Goal: Task Accomplishment & Management: Use online tool/utility

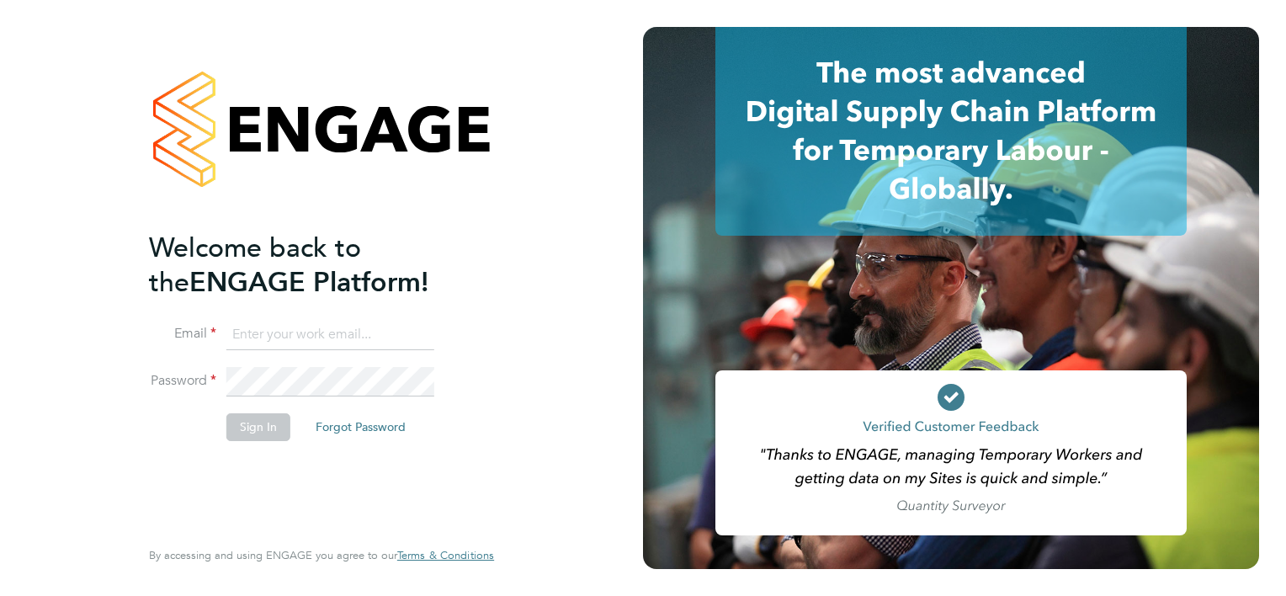
type input "[PERSON_NAME][EMAIL_ADDRESS][PERSON_NAME][DOMAIN_NAME]"
click at [271, 429] on button "Sign In" at bounding box center [258, 426] width 64 height 27
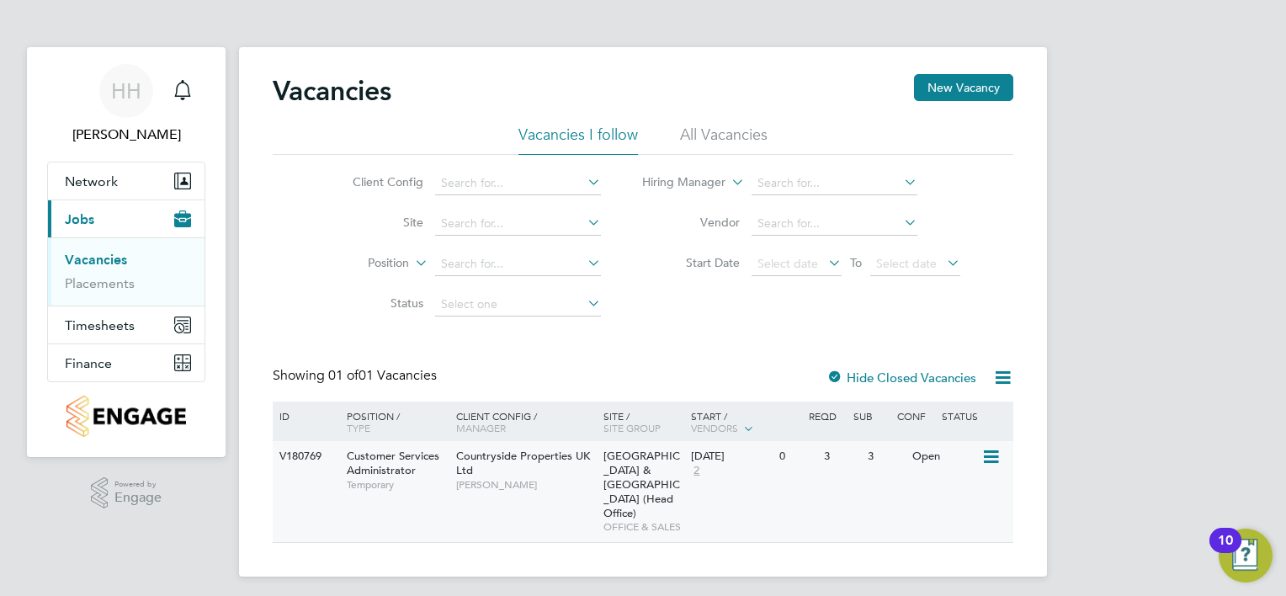
click at [371, 461] on span "Customer Services Administrator" at bounding box center [393, 463] width 93 height 29
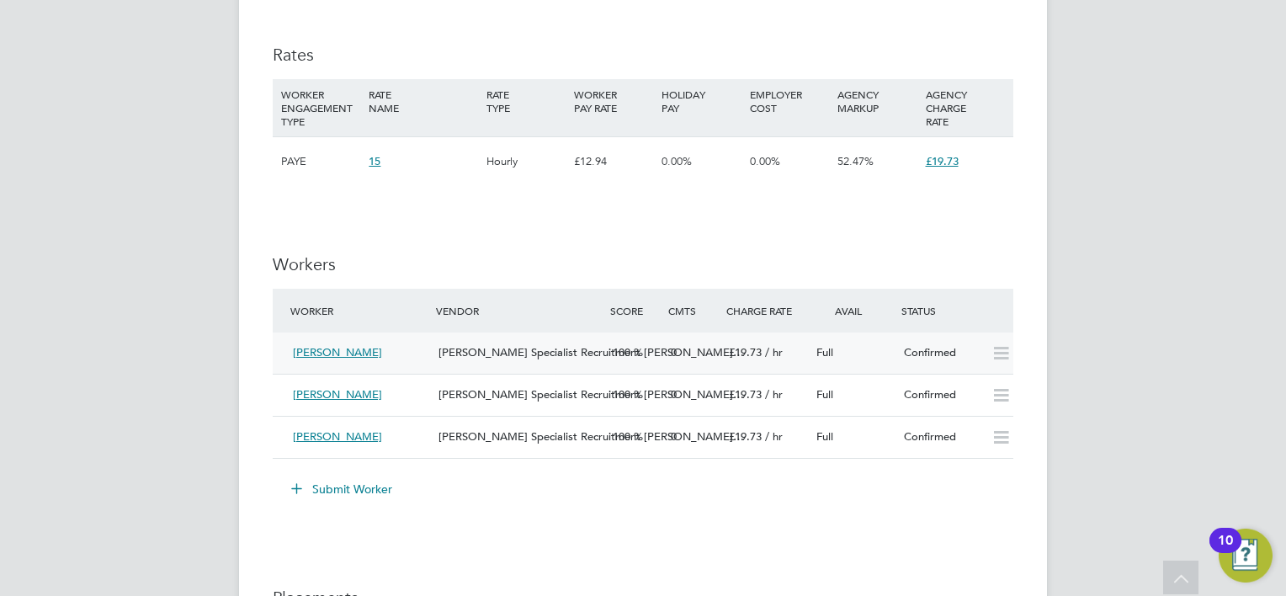
click at [346, 351] on span "[PERSON_NAME]" at bounding box center [337, 352] width 89 height 14
click at [346, 351] on span "Charlotte Oakes" at bounding box center [337, 352] width 89 height 14
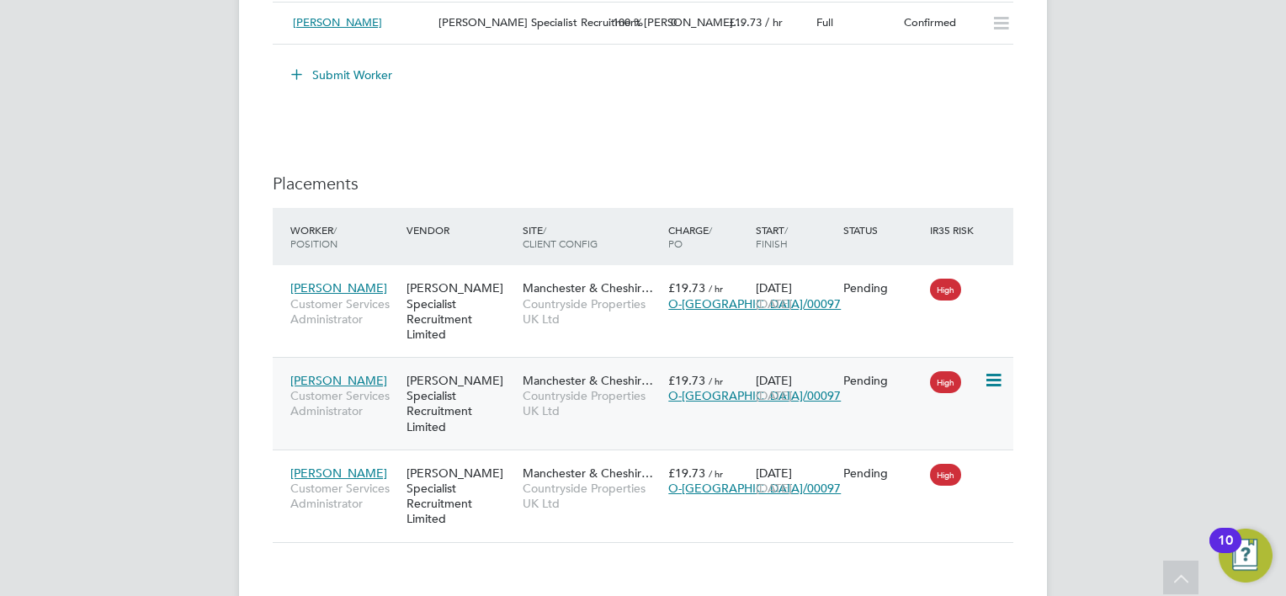
click at [350, 373] on span "Charlotte Oakes" at bounding box center [338, 380] width 97 height 15
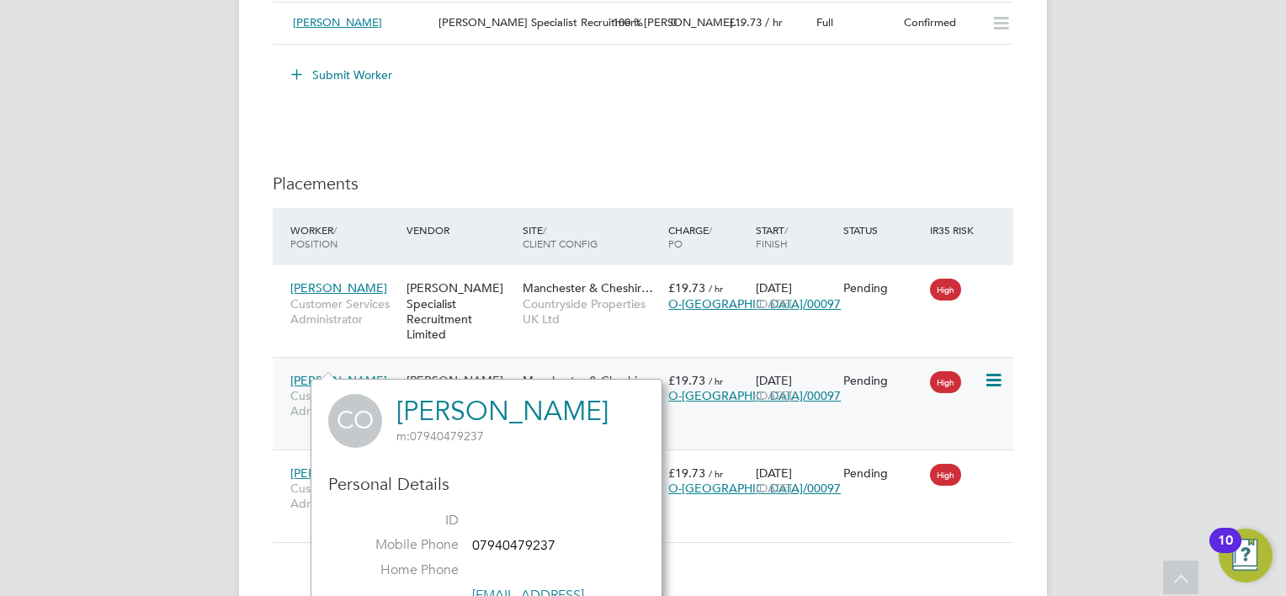
click at [990, 370] on icon at bounding box center [992, 380] width 17 height 20
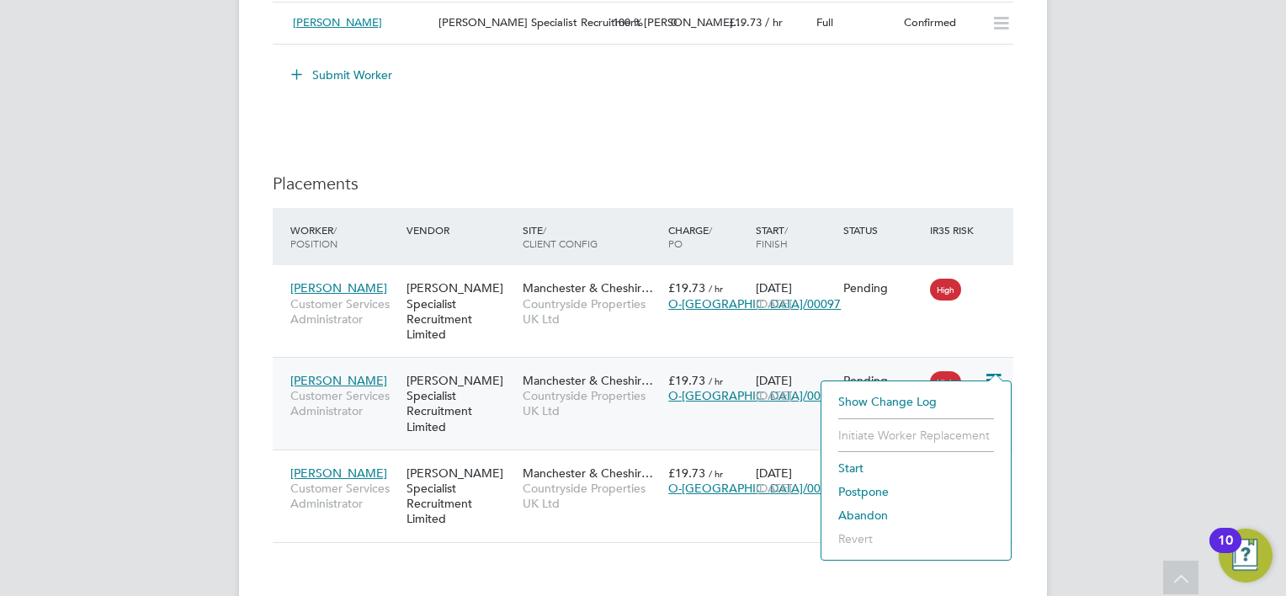
click at [866, 466] on li "Start" at bounding box center [916, 468] width 173 height 24
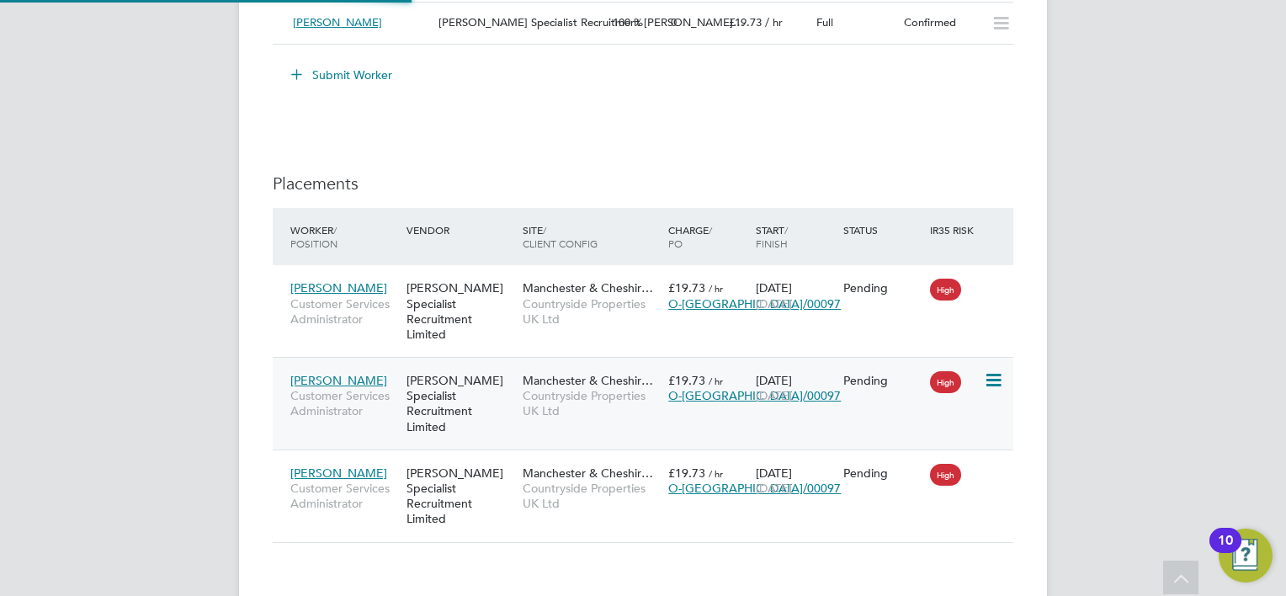
type input "Helen Howarth"
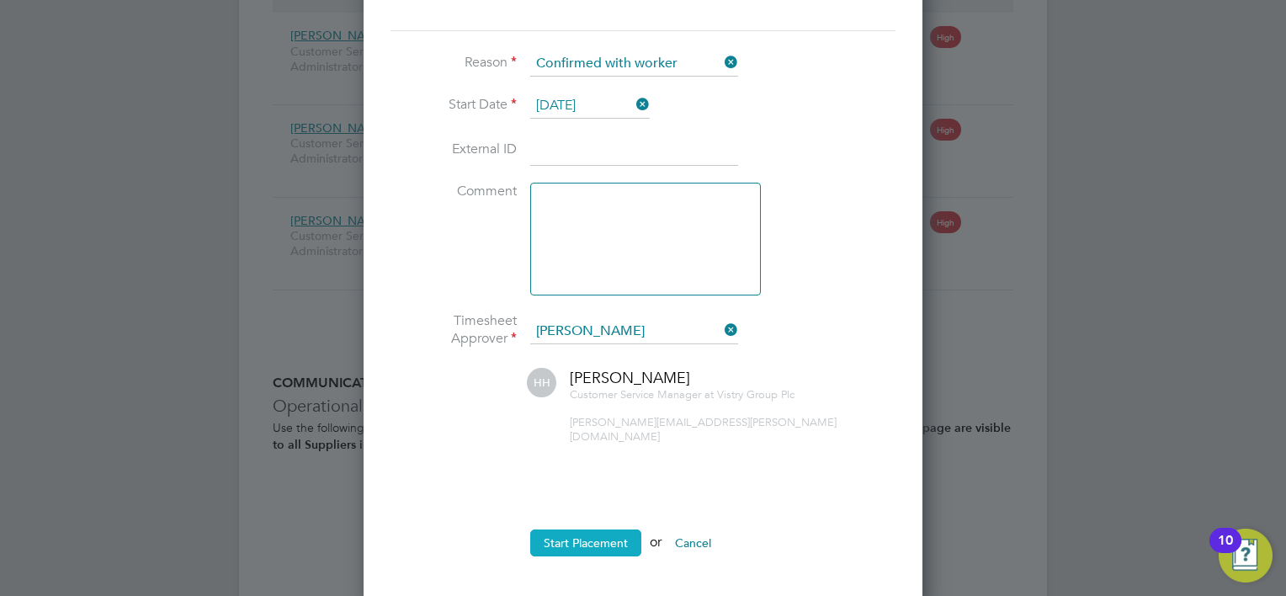
click at [576, 530] on button "Start Placement" at bounding box center [585, 543] width 111 height 27
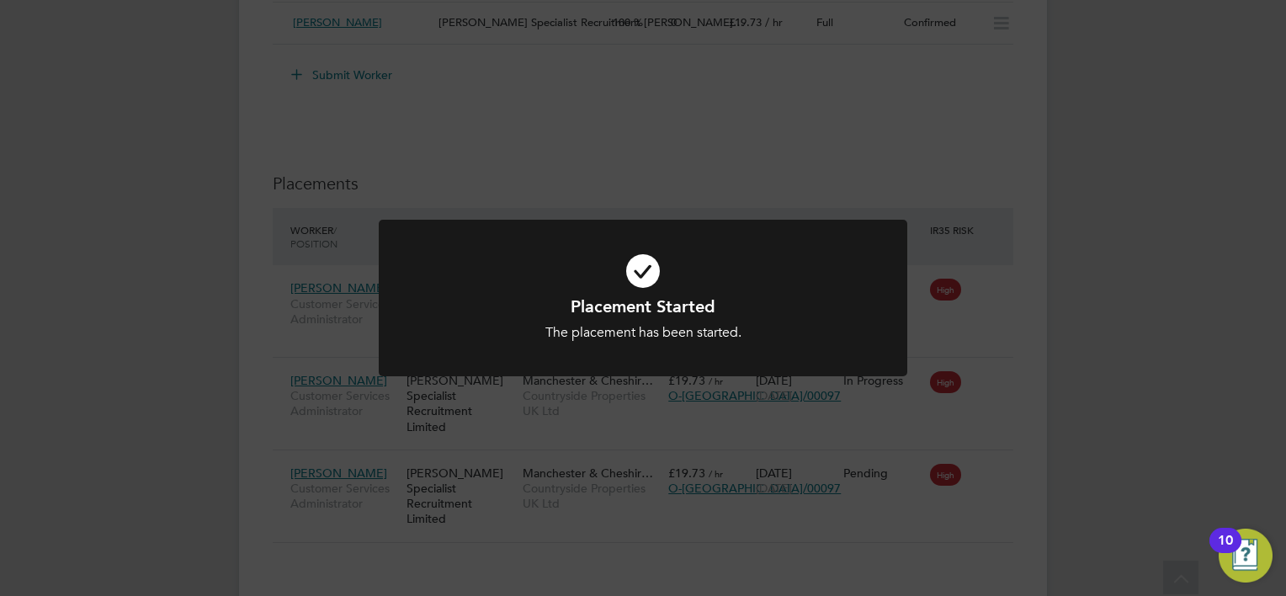
click at [651, 269] on icon at bounding box center [643, 271] width 438 height 66
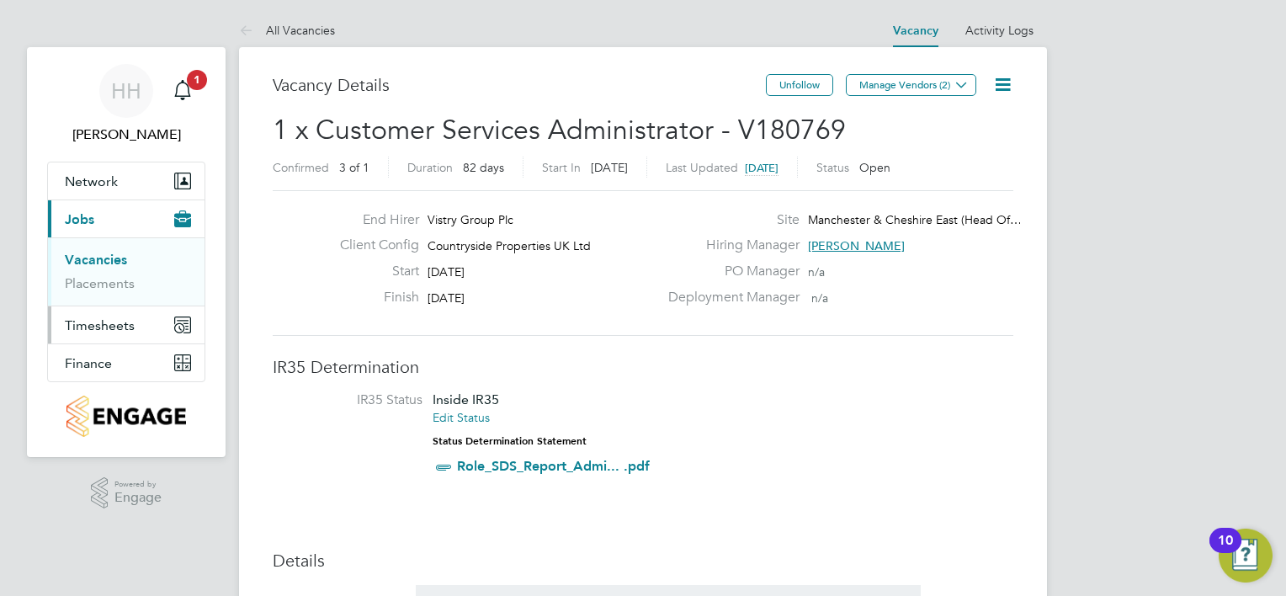
click at [184, 320] on icon "Main navigation" at bounding box center [182, 324] width 15 height 15
